Goal: Task Accomplishment & Management: Complete application form

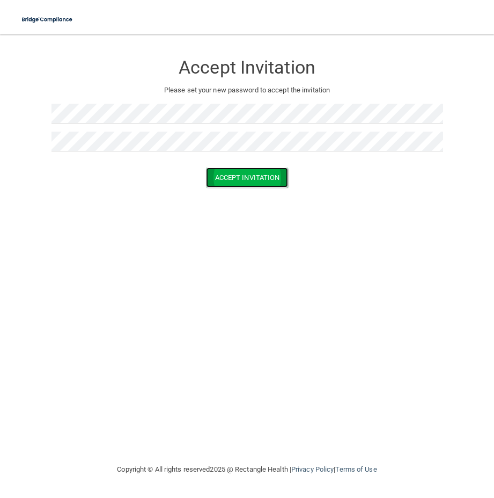
click at [276, 180] on button "Accept Invitation" at bounding box center [247, 177] width 83 height 20
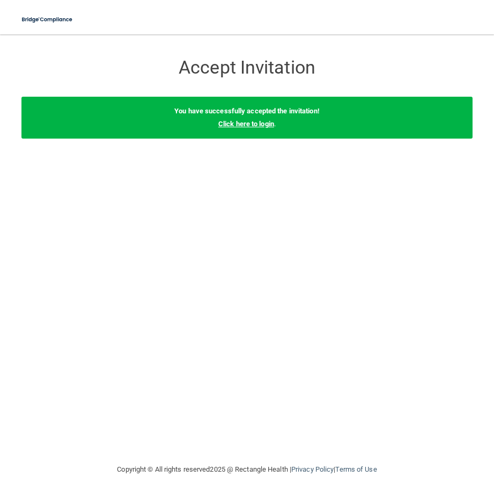
click at [272, 125] on link "Click here to login" at bounding box center [246, 124] width 56 height 8
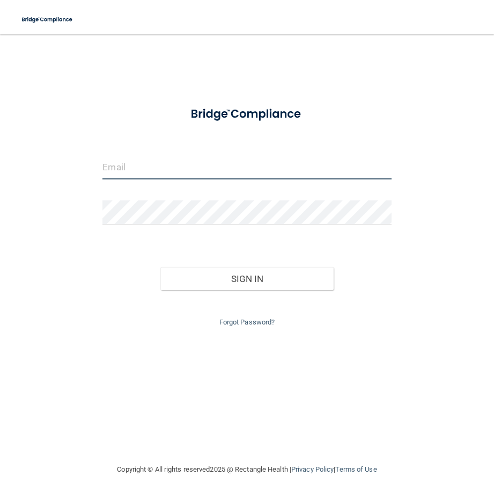
type input "[PERSON_NAME][EMAIL_ADDRESS][DOMAIN_NAME]"
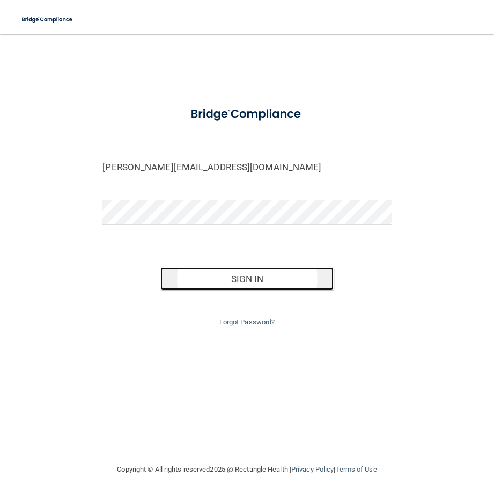
click at [253, 280] on button "Sign In" at bounding box center [246, 279] width 173 height 24
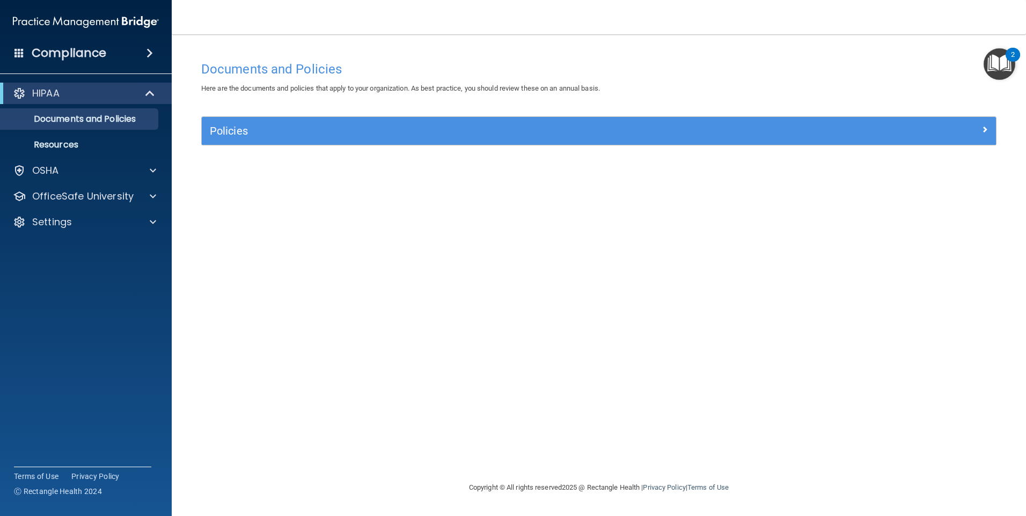
click at [494, 55] on div "2" at bounding box center [1013, 55] width 14 height 14
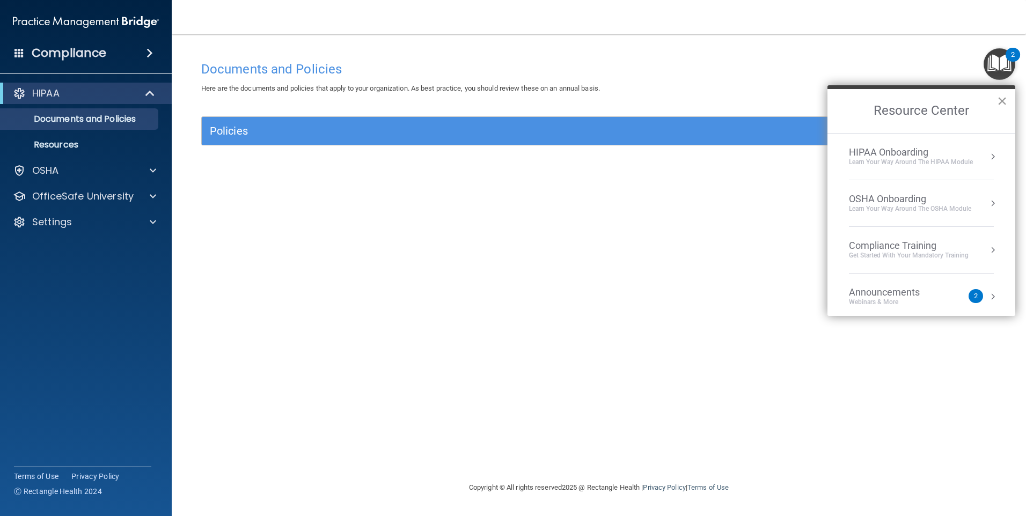
click at [494, 99] on button "×" at bounding box center [1002, 100] width 10 height 17
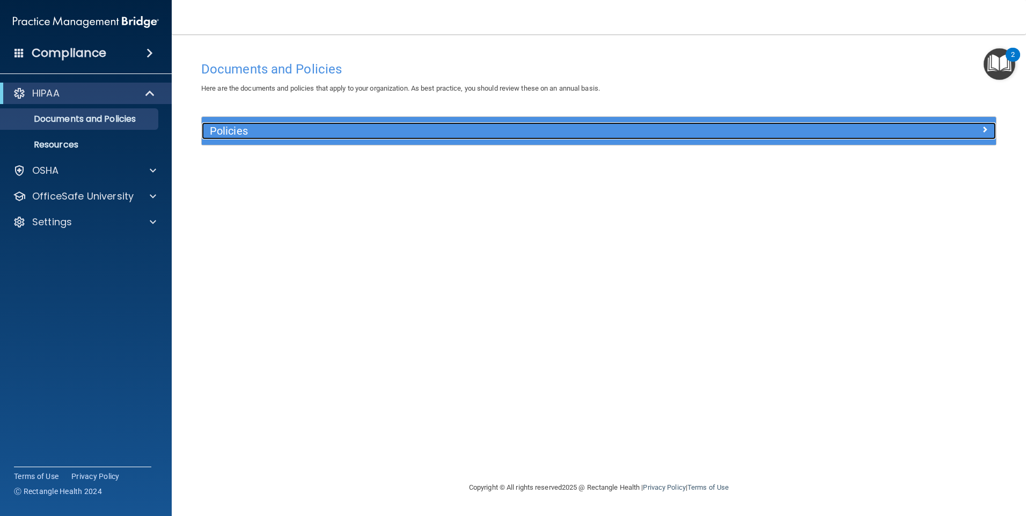
click at [494, 127] on span at bounding box center [985, 129] width 6 height 13
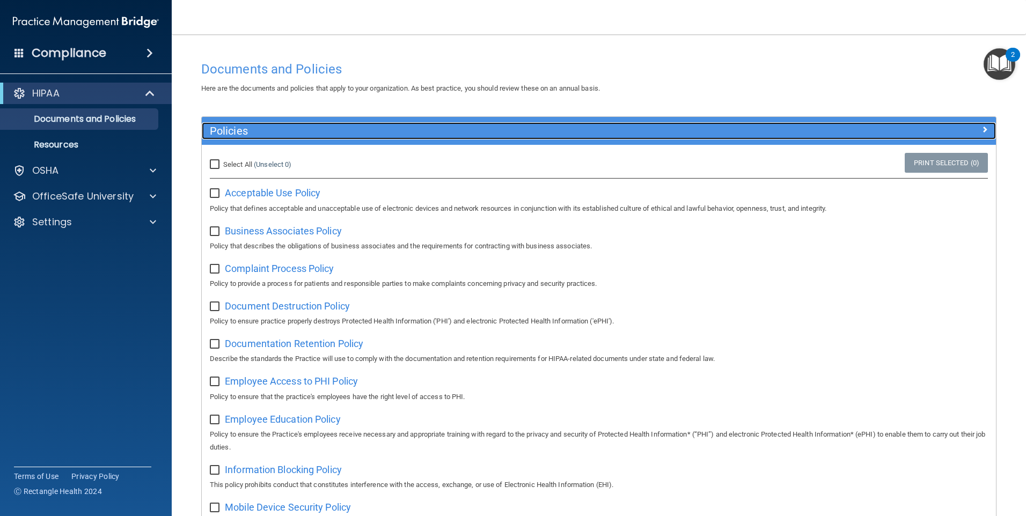
click at [494, 127] on span at bounding box center [985, 129] width 6 height 13
